Goal: Ask a question

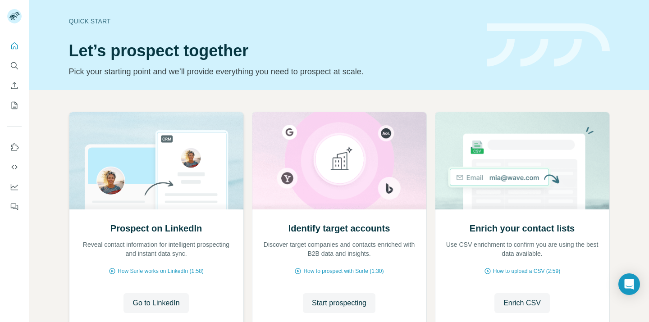
scroll to position [65, 0]
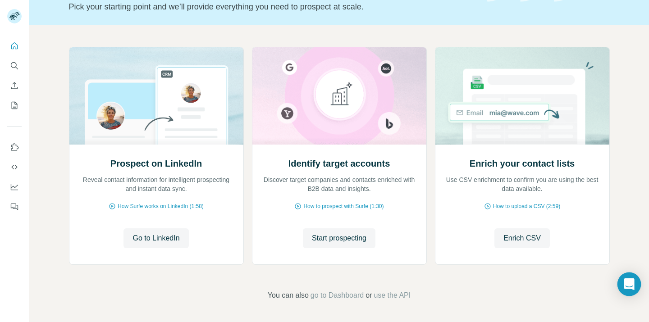
click at [632, 288] on icon "Open Intercom Messenger" at bounding box center [629, 285] width 10 height 12
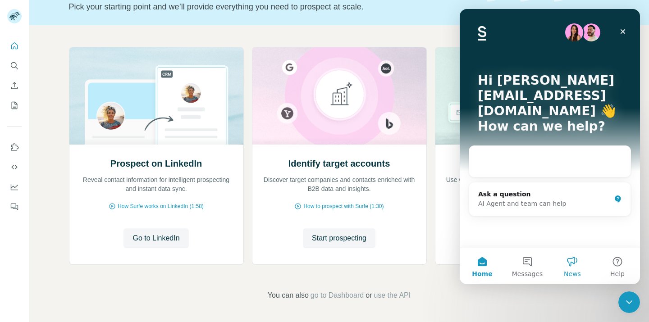
scroll to position [0, 0]
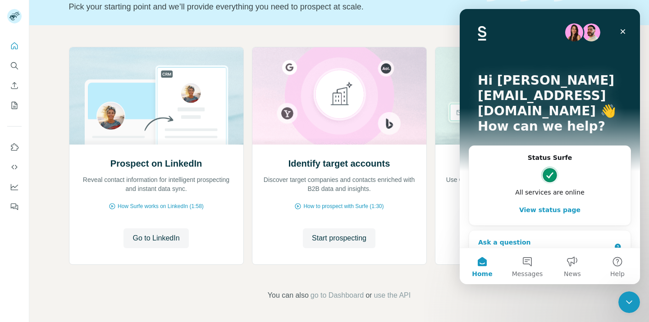
click at [571, 238] on div "Ask a question" at bounding box center [544, 242] width 133 height 9
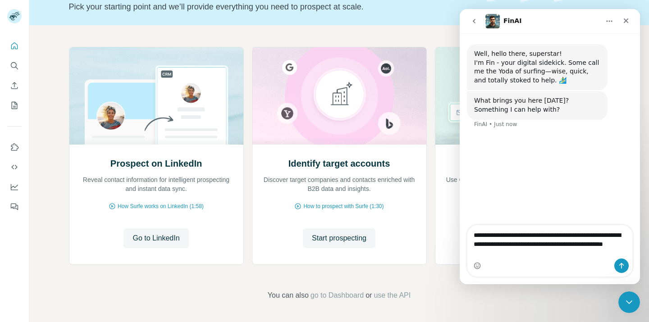
type textarea "**********"
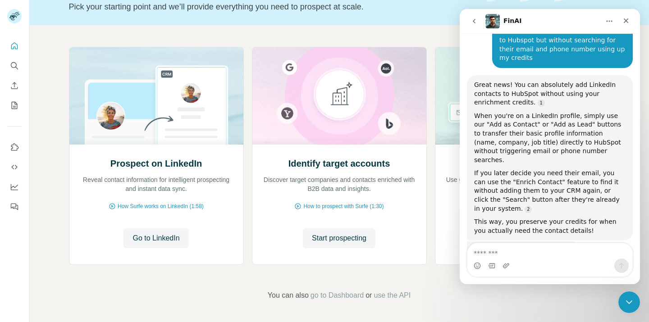
scroll to position [133, 0]
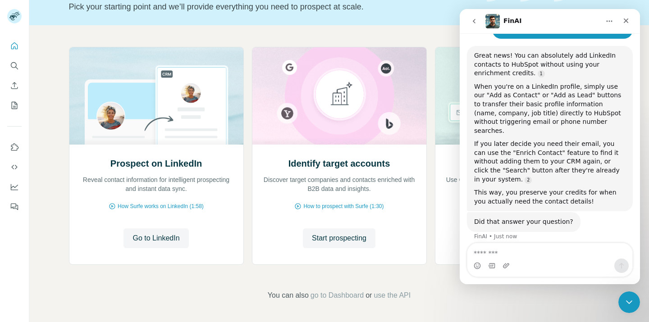
click at [550, 261] on div "Intercom messenger" at bounding box center [549, 266] width 165 height 14
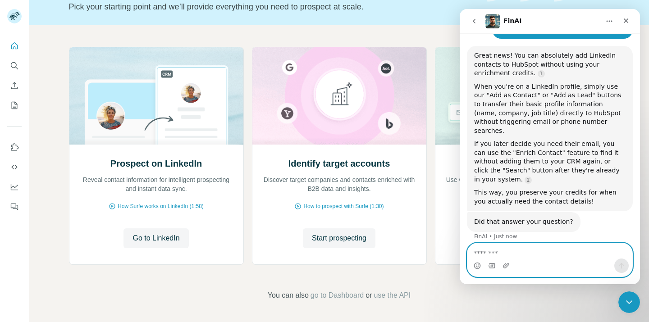
click at [529, 253] on textarea "Message…" at bounding box center [549, 250] width 165 height 15
click at [575, 255] on textarea "Message…" at bounding box center [549, 250] width 165 height 15
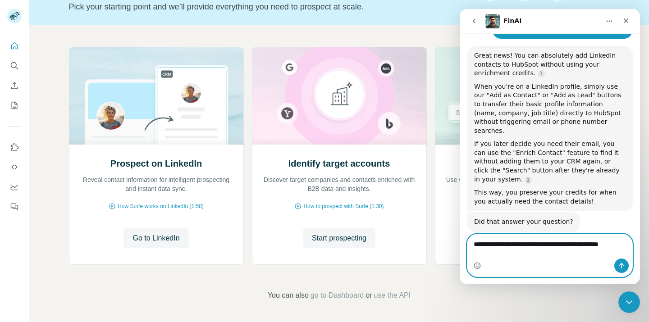
type textarea "**********"
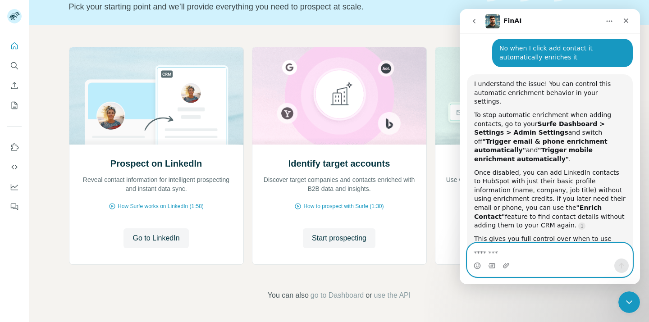
scroll to position [361, 0]
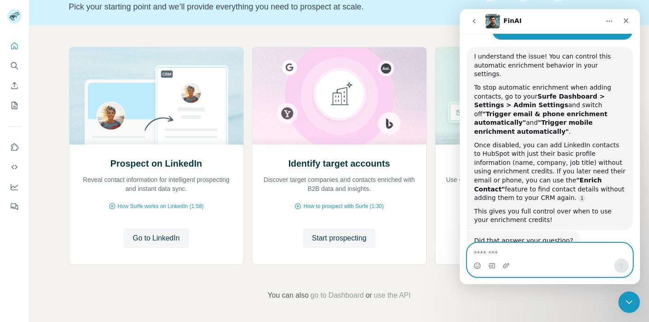
click at [553, 245] on textarea "Message…" at bounding box center [549, 250] width 165 height 15
type textarea "**********"
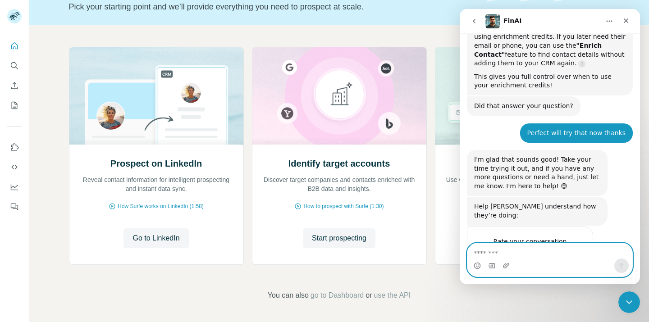
scroll to position [508, 0]
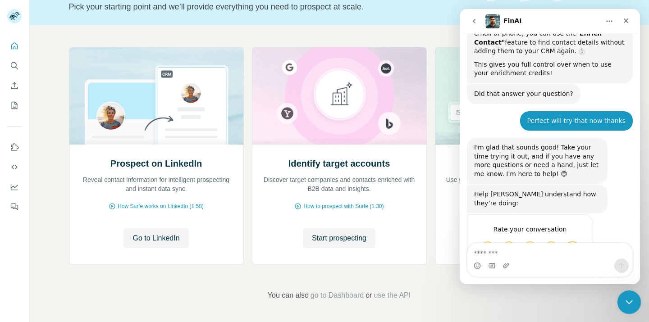
click at [621, 303] on div "Close Intercom Messenger" at bounding box center [628, 301] width 22 height 22
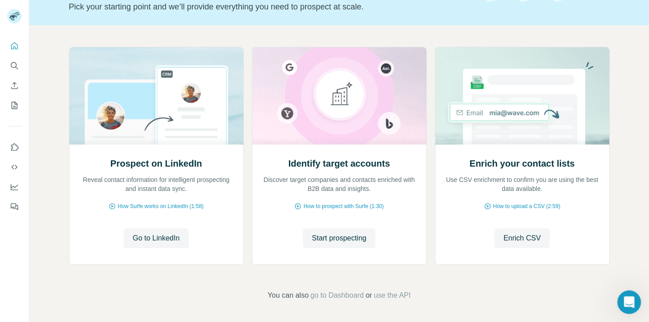
click at [633, 307] on div "Open Intercom Messenger" at bounding box center [628, 301] width 30 height 30
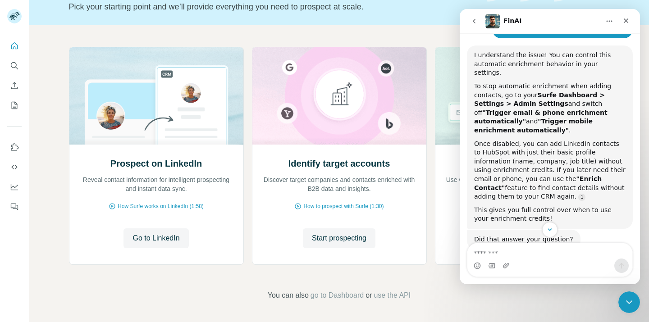
scroll to position [357, 0]
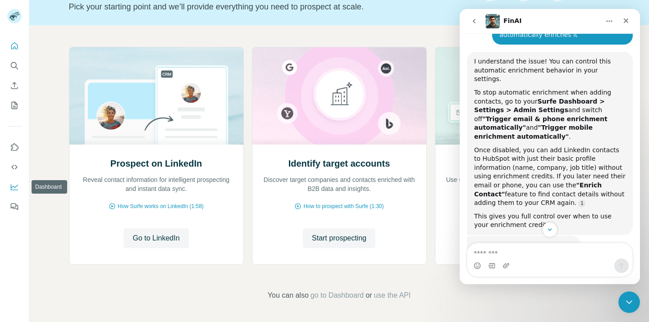
click at [16, 191] on icon "Dashboard" at bounding box center [14, 187] width 9 height 9
click at [16, 45] on icon "Quick start" at bounding box center [14, 45] width 9 height 9
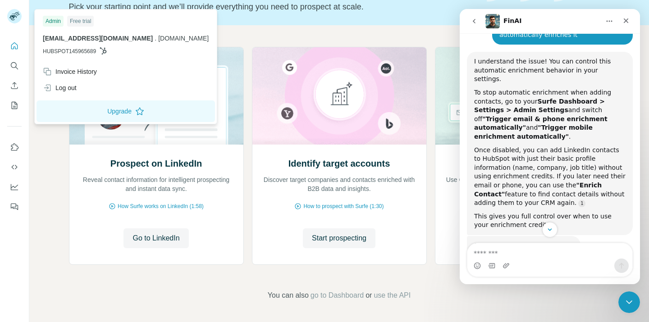
click at [14, 20] on rect at bounding box center [14, 16] width 14 height 14
click at [629, 20] on icon "Close" at bounding box center [625, 20] width 7 height 7
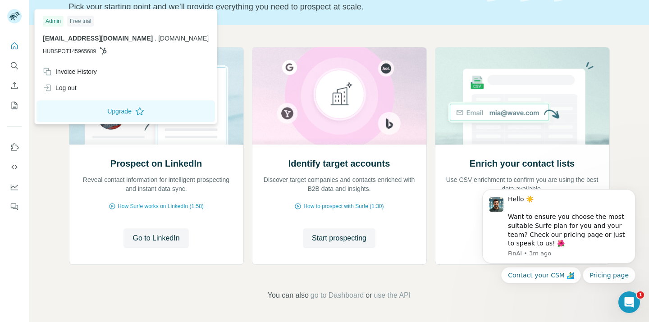
scroll to position [0, 0]
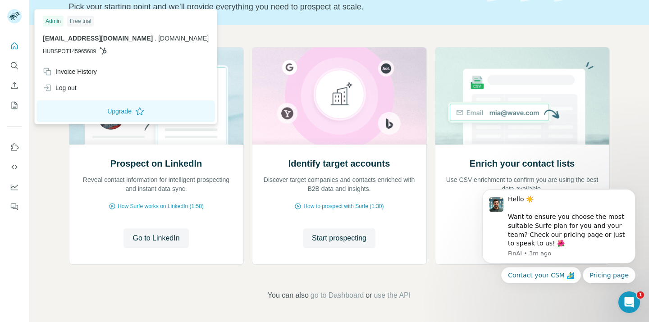
click at [627, 40] on div "Prospect on LinkedIn Reveal contact information for intelligent prospecting and…" at bounding box center [339, 173] width 620 height 297
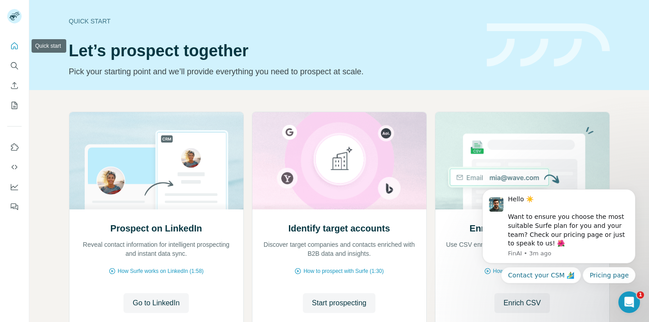
click at [12, 45] on icon "Quick start" at bounding box center [14, 45] width 9 height 9
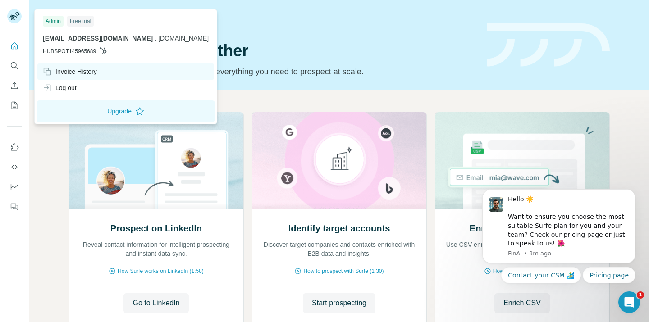
click at [80, 67] on div "Invoice History" at bounding box center [70, 71] width 54 height 9
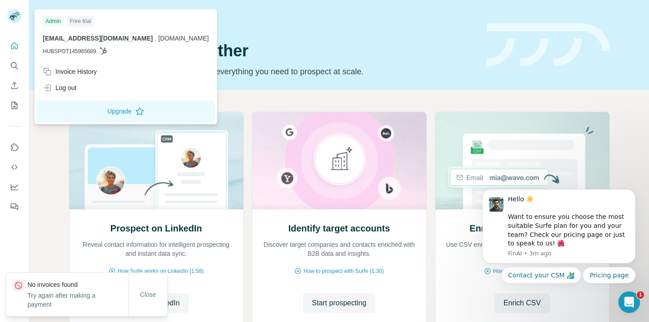
click at [205, 51] on h1 "Let’s prospect together" at bounding box center [272, 51] width 407 height 18
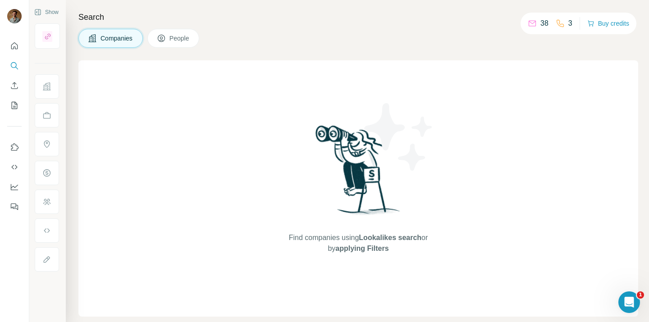
click at [544, 23] on p "38" at bounding box center [544, 23] width 8 height 11
drag, startPoint x: 546, startPoint y: 24, endPoint x: 528, endPoint y: 24, distance: 18.0
click at [528, 24] on div "38 3" at bounding box center [550, 23] width 45 height 13
